Goal: Use online tool/utility: Utilize a website feature to perform a specific function

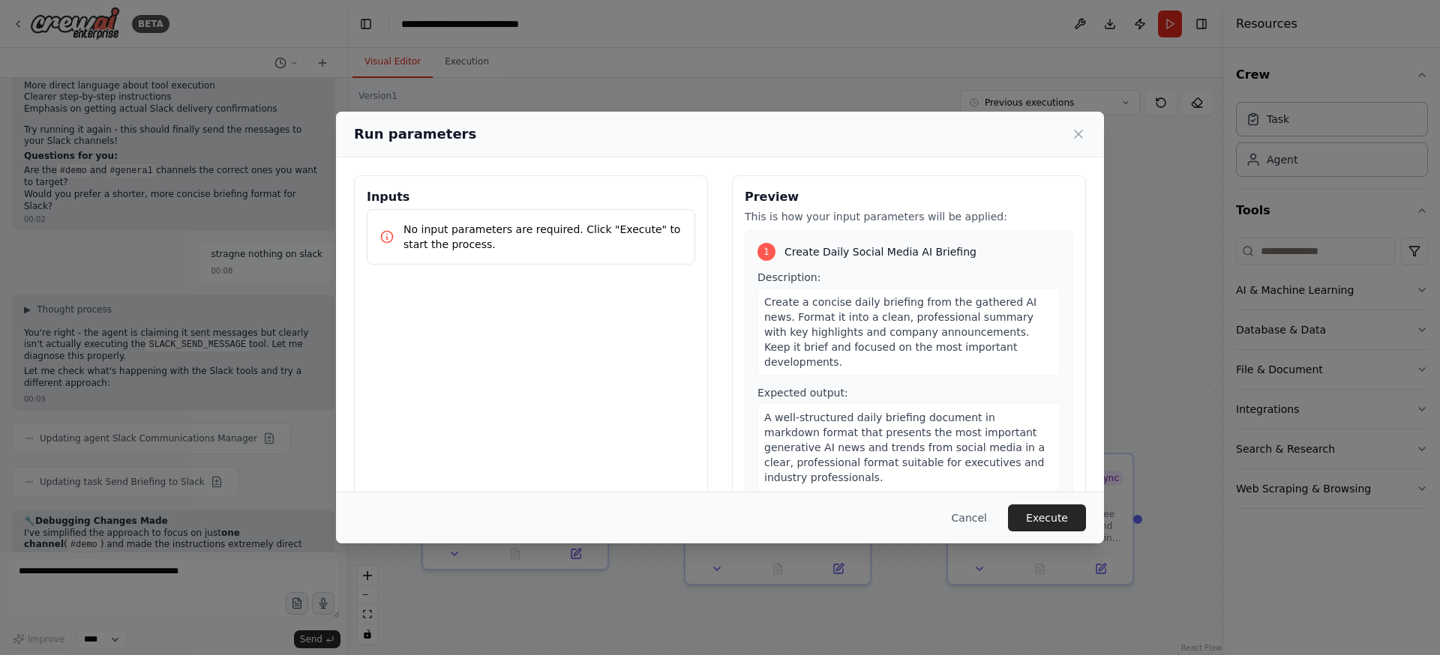
scroll to position [9712, 0]
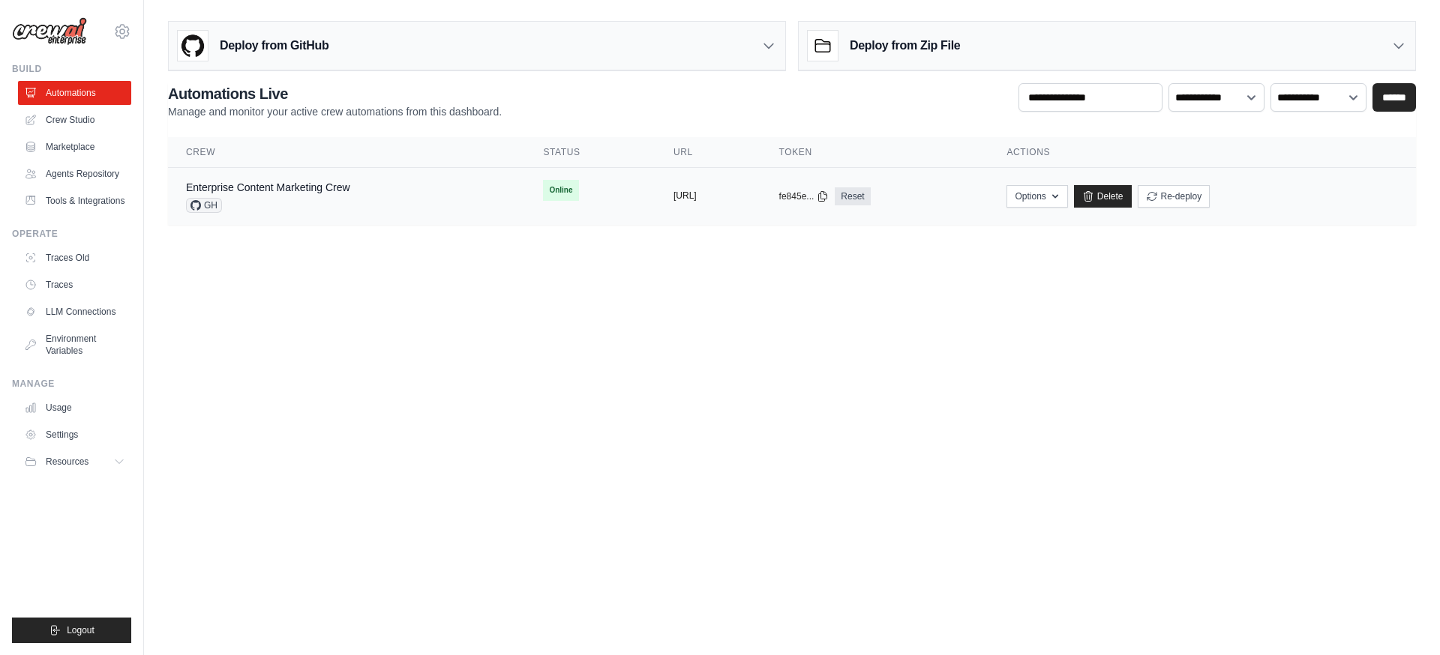
click at [679, 195] on button "https://enterprise-content-marketin" at bounding box center [684, 196] width 23 height 12
click at [316, 190] on link "Enterprise Content Marketing Crew" at bounding box center [268, 187] width 164 height 12
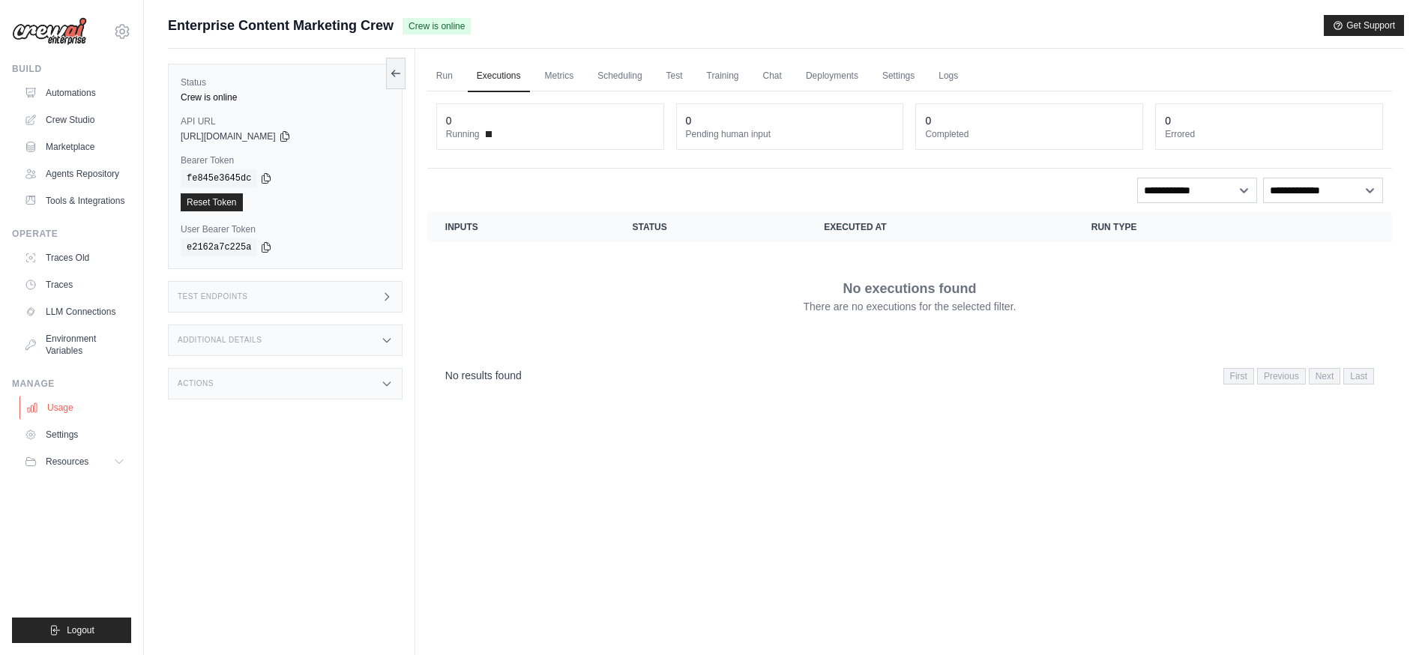
click at [58, 406] on link "Usage" at bounding box center [75, 408] width 113 height 24
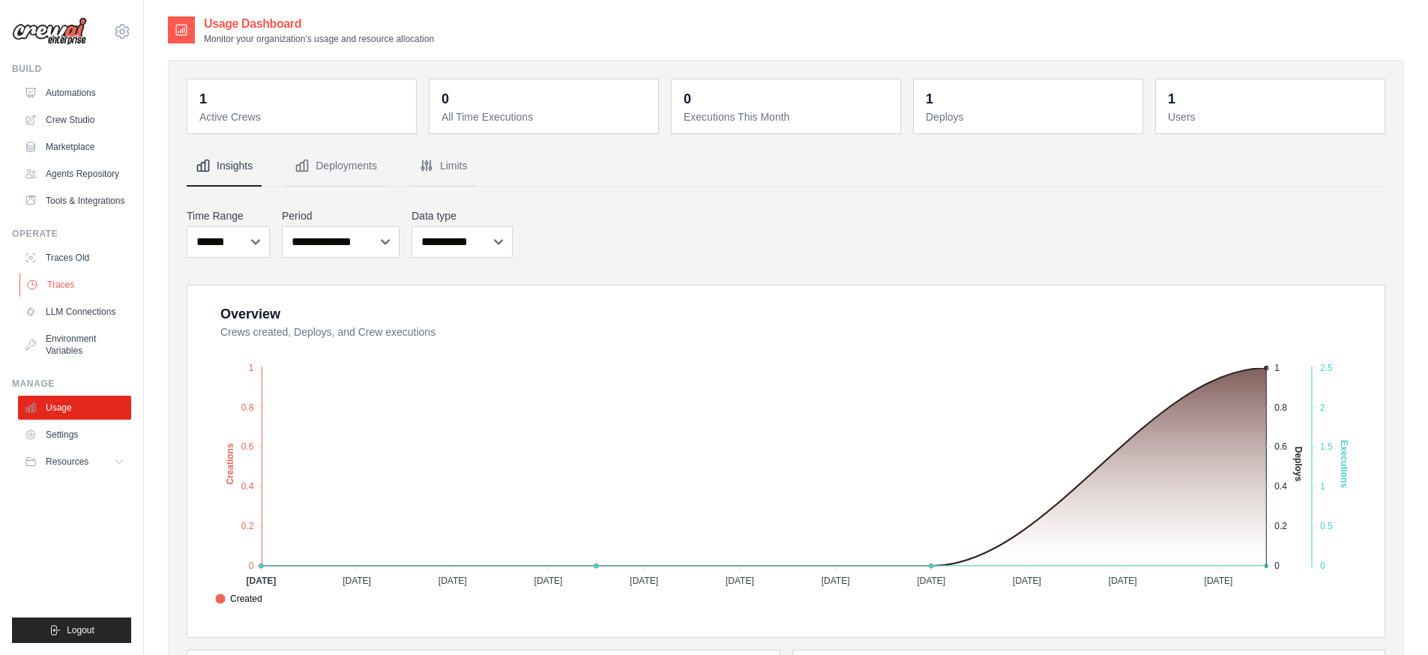
click at [62, 287] on link "Traces" at bounding box center [75, 285] width 113 height 24
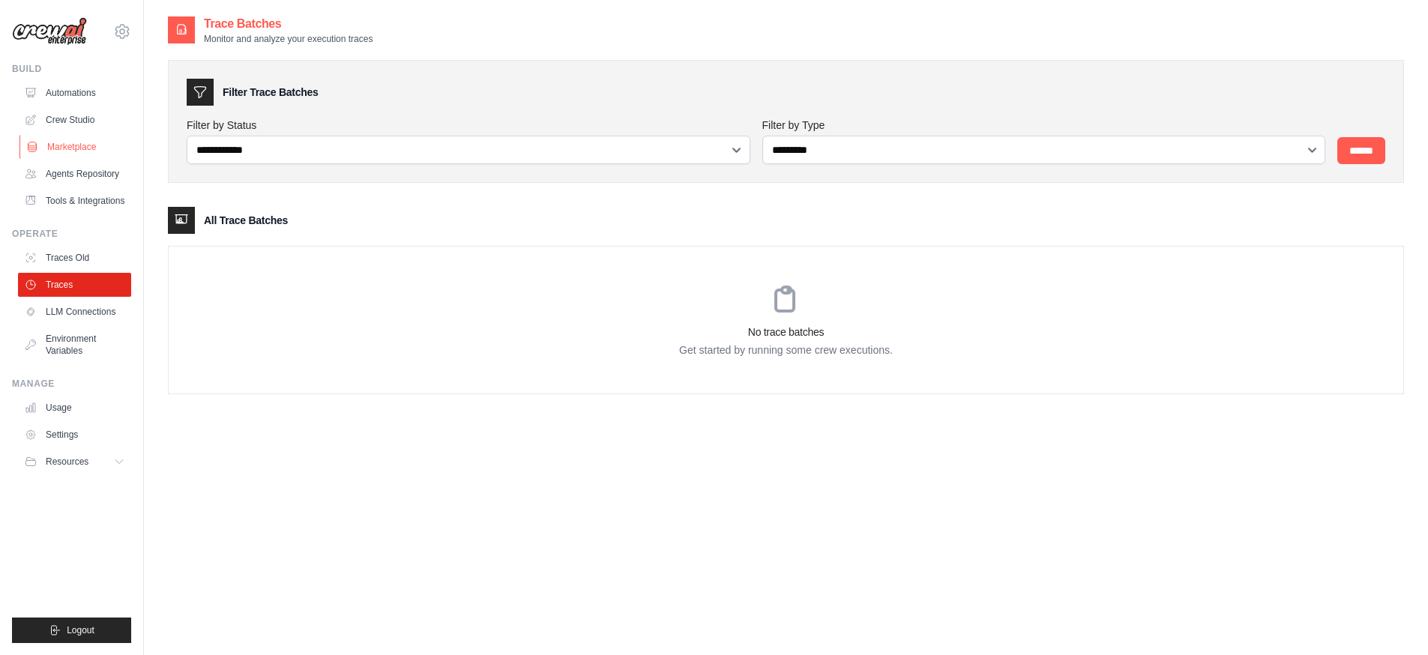
click at [84, 149] on link "Marketplace" at bounding box center [75, 147] width 113 height 24
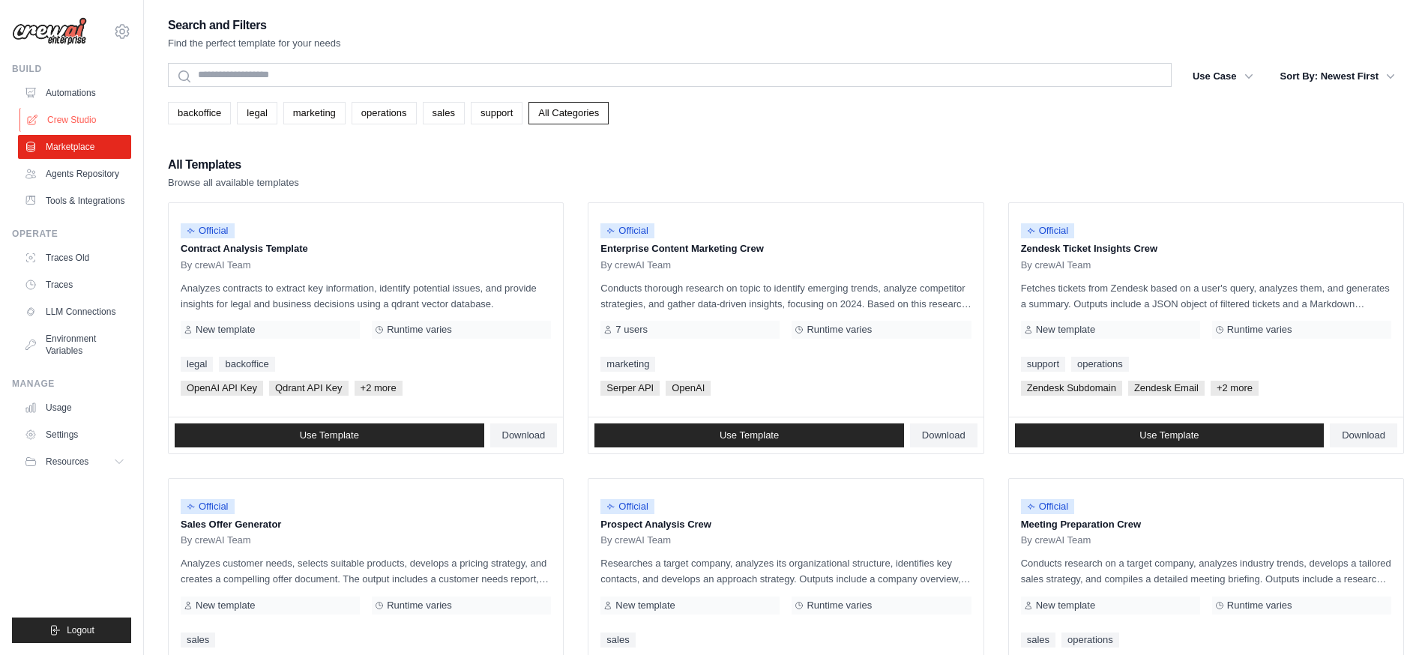
click at [87, 127] on link "Crew Studio" at bounding box center [75, 120] width 113 height 24
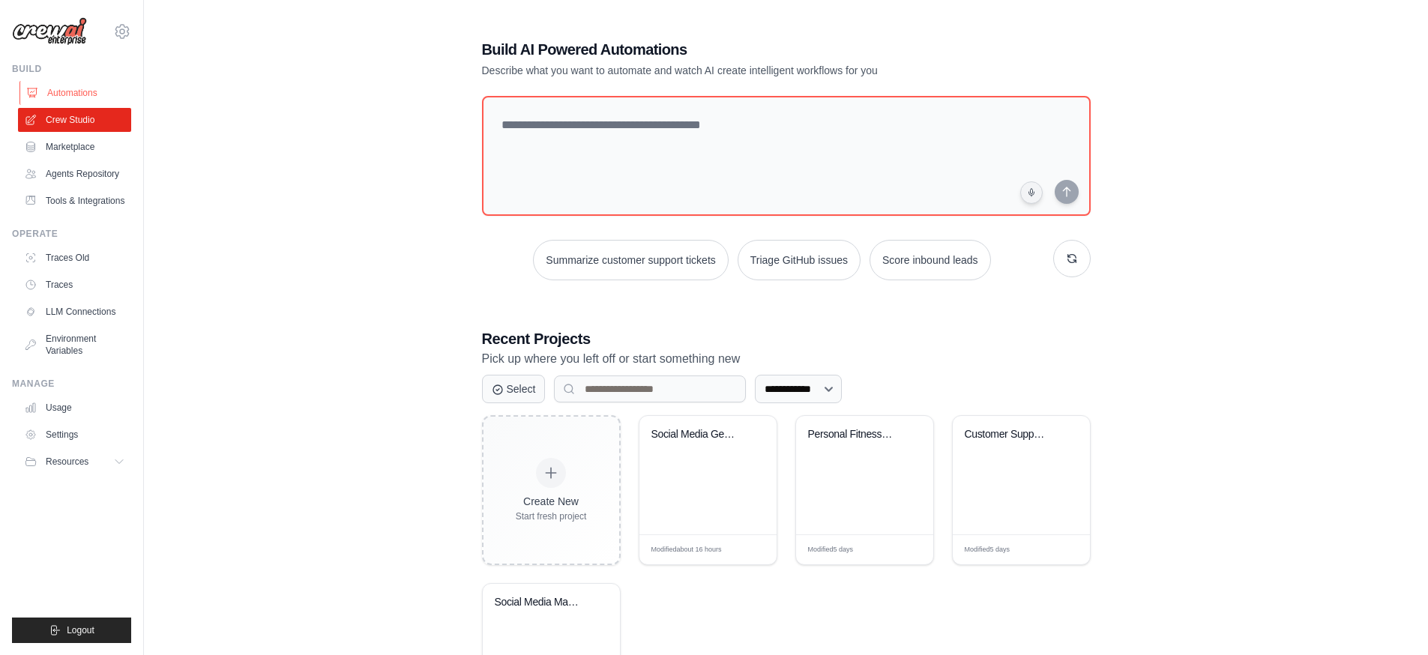
click at [70, 92] on link "Automations" at bounding box center [75, 93] width 113 height 24
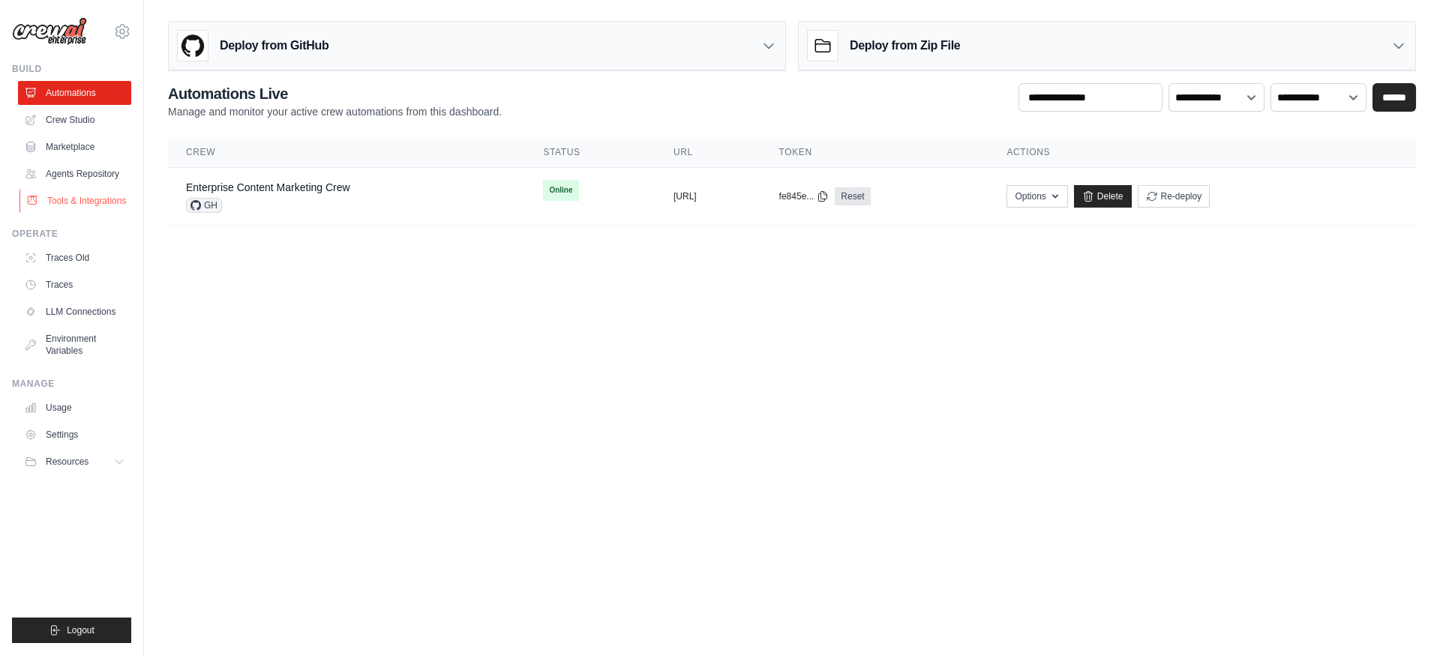
click at [75, 202] on link "Tools & Integrations" at bounding box center [75, 201] width 113 height 24
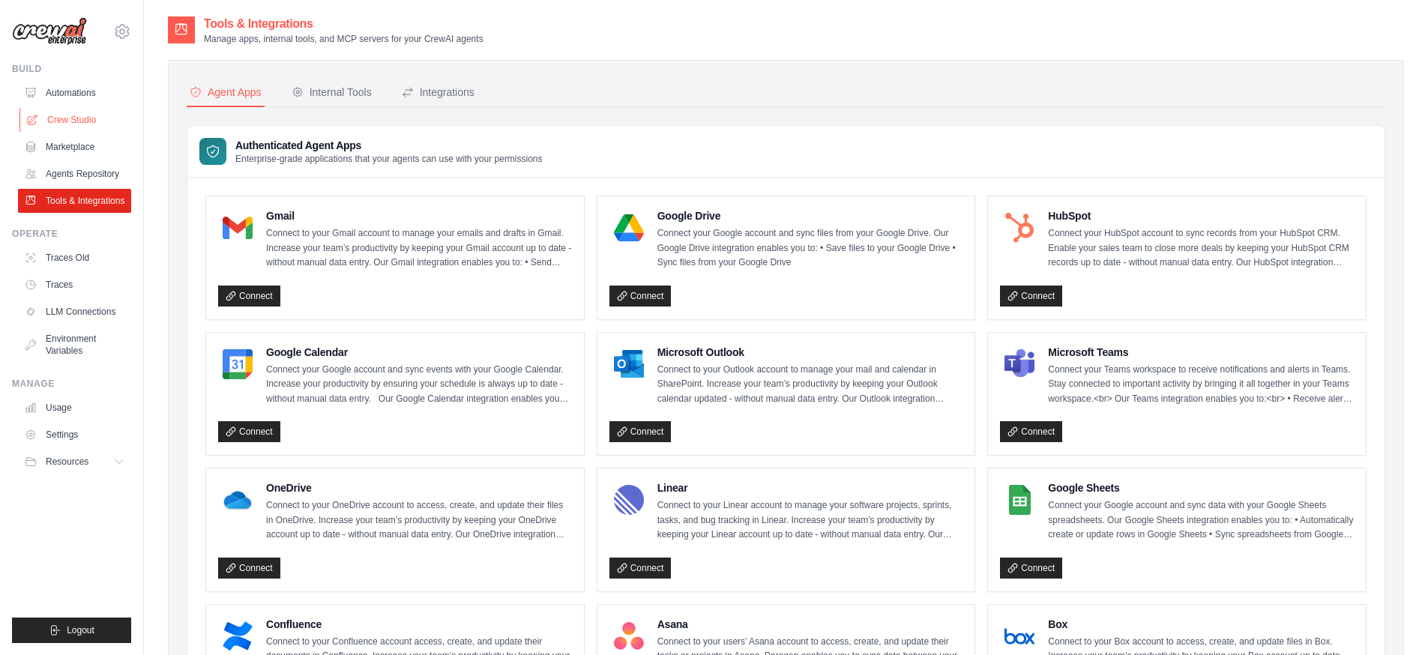
click at [55, 122] on link "Crew Studio" at bounding box center [75, 120] width 113 height 24
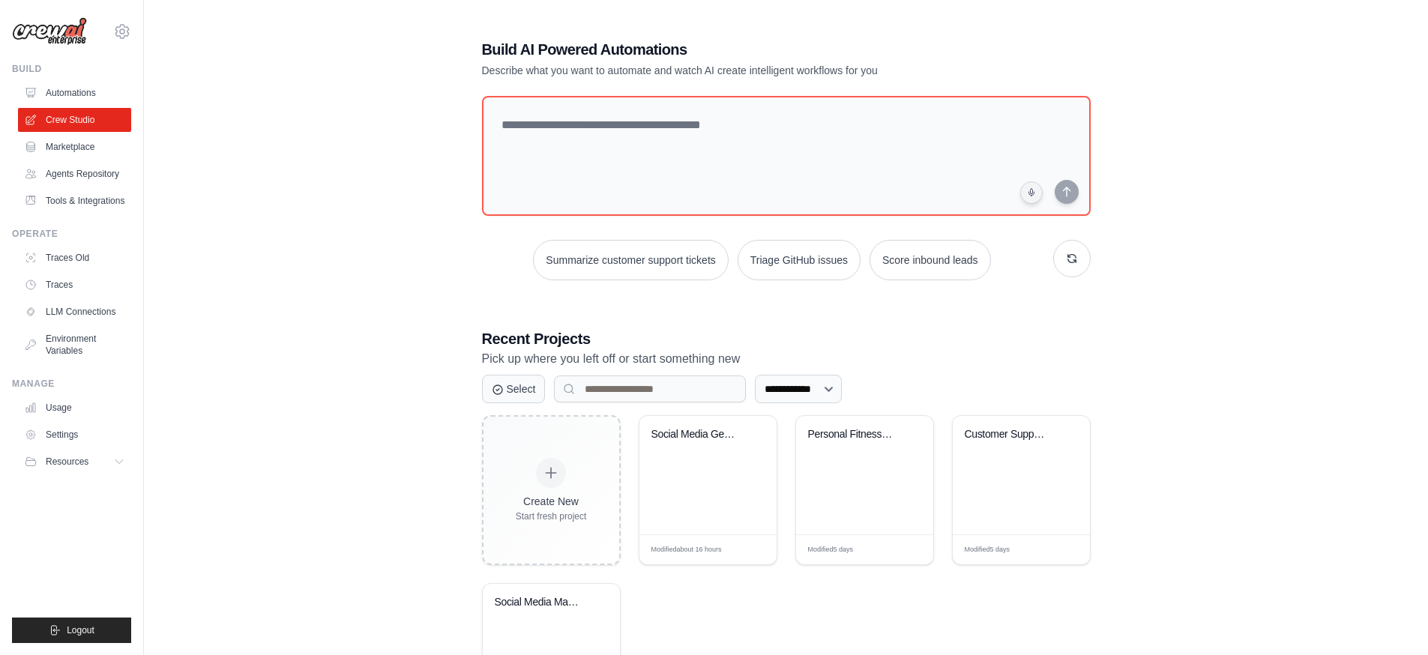
scroll to position [116, 0]
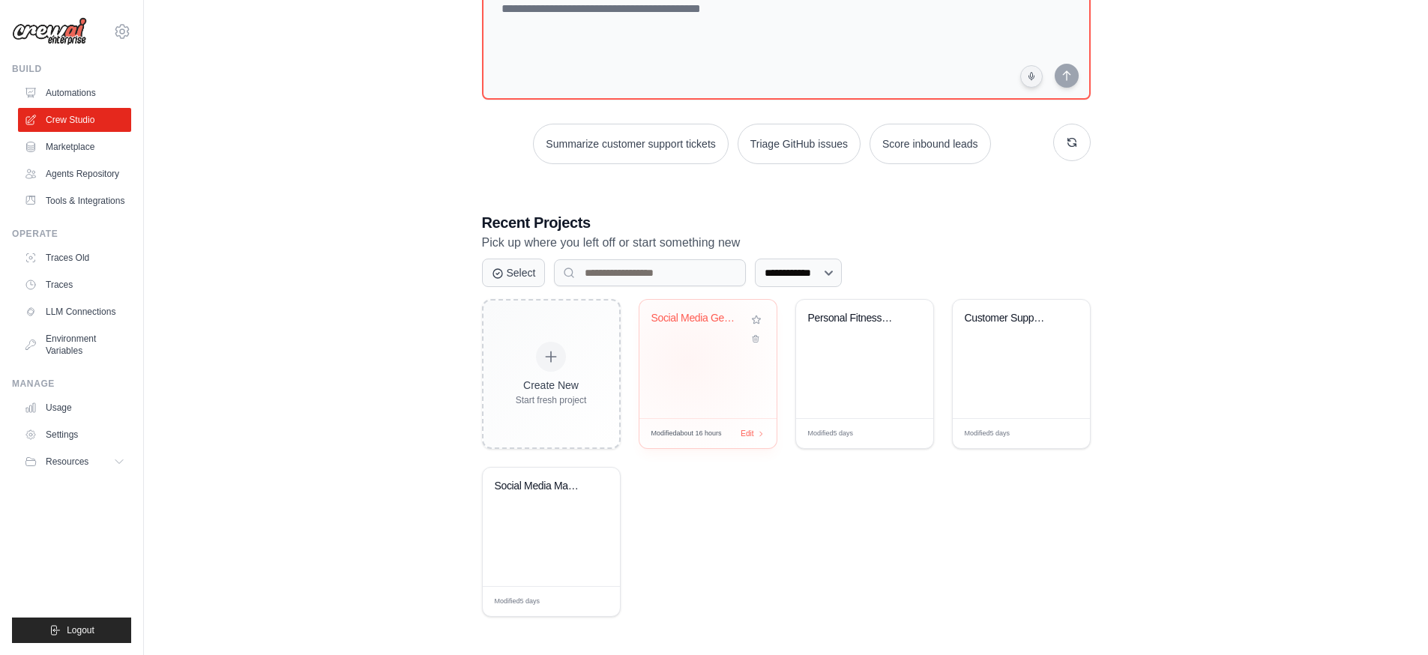
click at [689, 363] on div "Social Media GenAI News Tracker" at bounding box center [708, 359] width 137 height 118
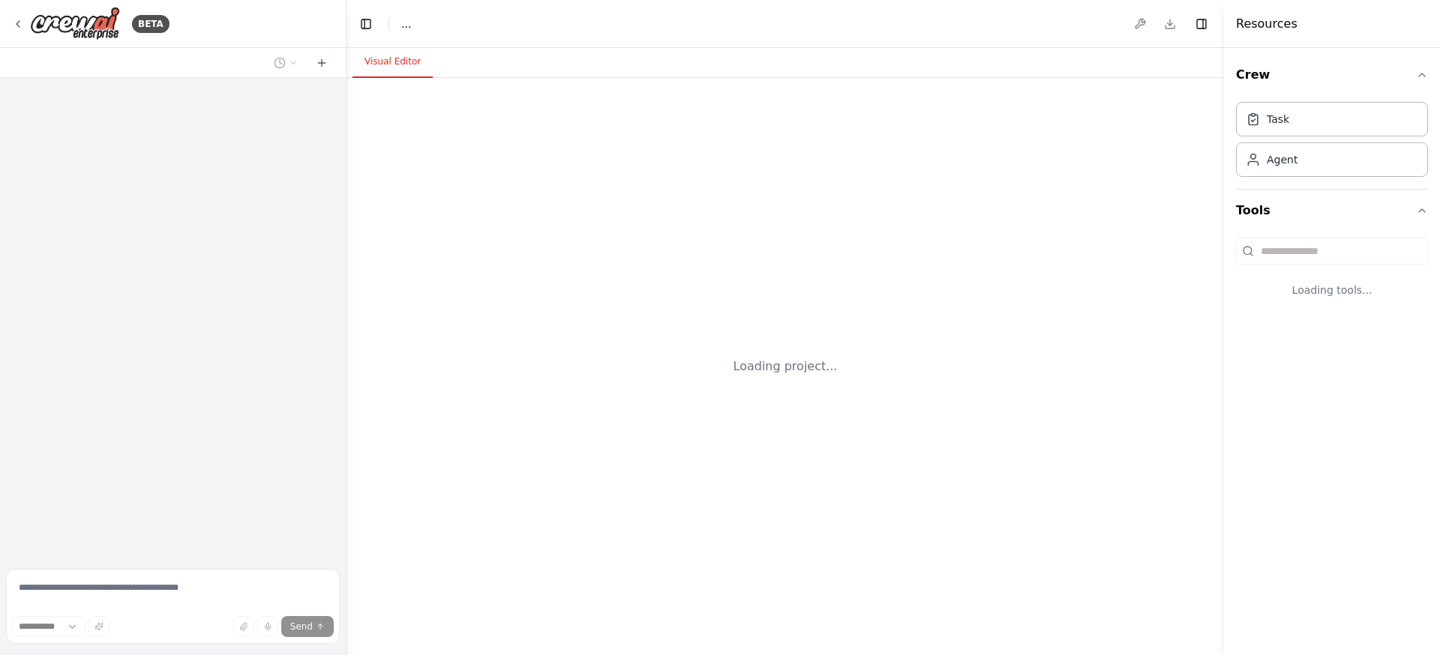
select select "****"
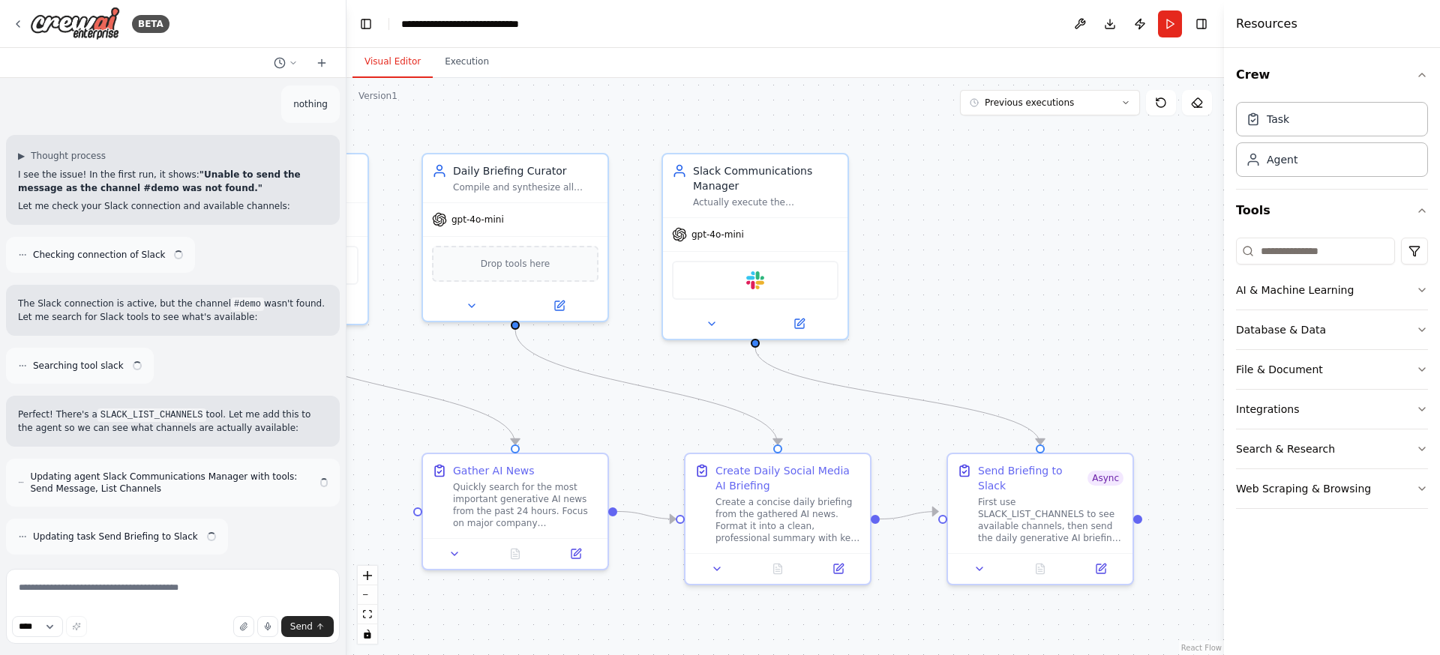
scroll to position [11406, 0]
click at [1173, 27] on button "Run" at bounding box center [1170, 23] width 24 height 27
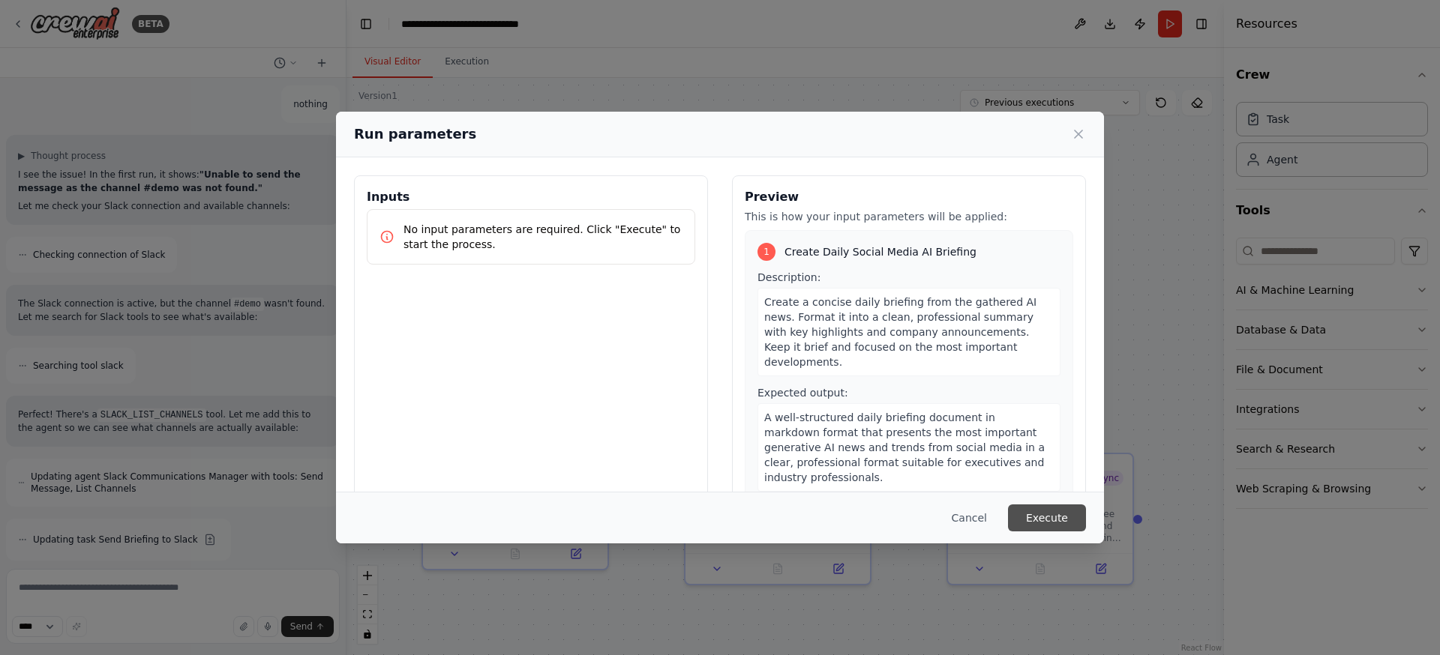
click at [1034, 520] on button "Execute" at bounding box center [1047, 518] width 78 height 27
